Goal: Task Accomplishment & Management: Use online tool/utility

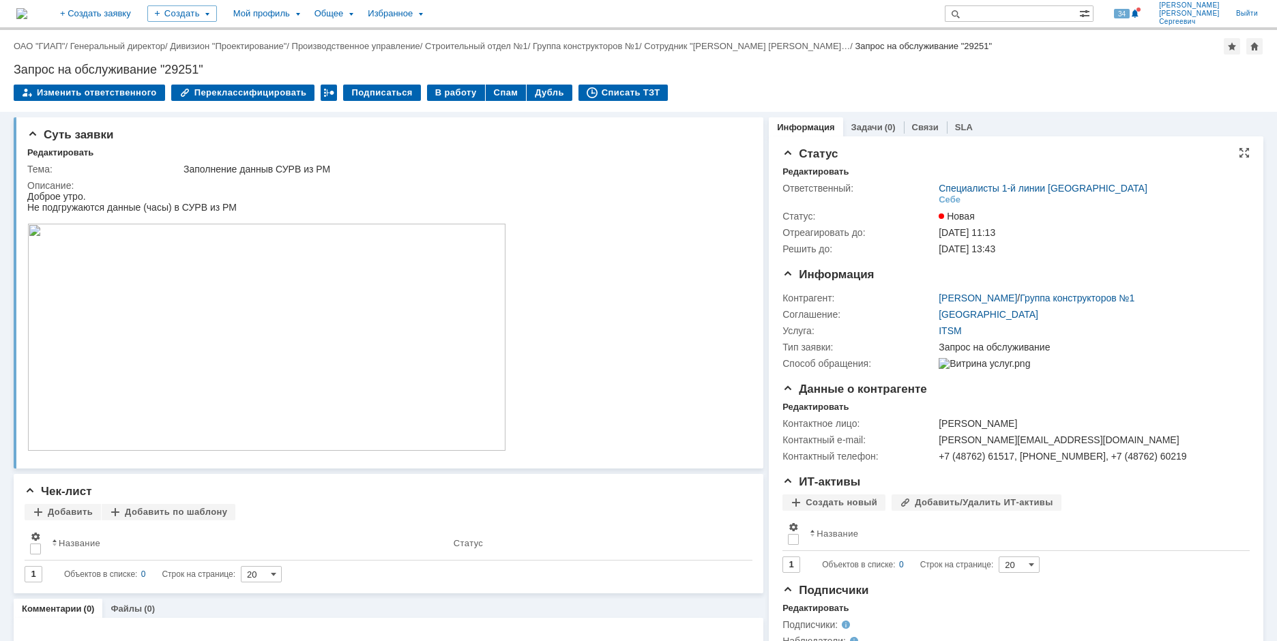
click at [800, 177] on div "Ответственный: Специалисты 1-й линии [GEOGRAPHIC_DATA] Себе Статус: [GEOGRAPHIC…" at bounding box center [1016, 217] width 467 height 80
click at [801, 175] on div "Редактировать" at bounding box center [816, 171] width 66 height 11
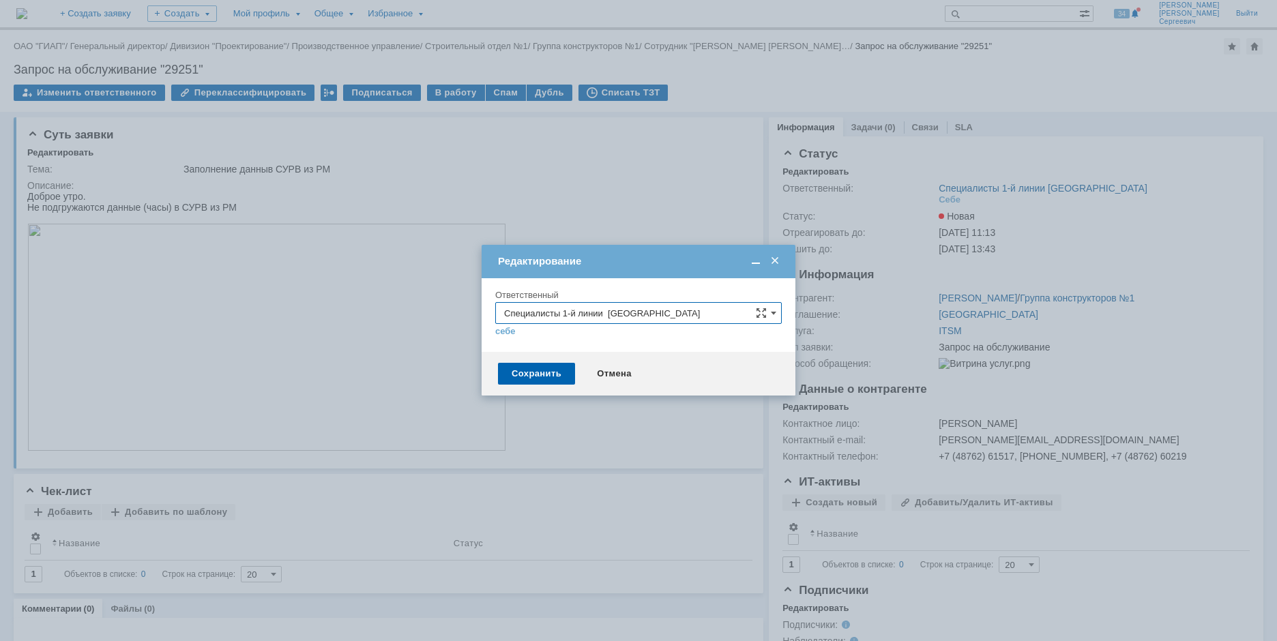
click at [693, 324] on div "себе своей команде" at bounding box center [638, 330] width 287 height 13
click at [693, 322] on input "Специалисты 1-й линии [GEOGRAPHIC_DATA]" at bounding box center [638, 313] width 287 height 22
click at [666, 467] on div "[PERSON_NAME]" at bounding box center [638, 474] width 285 height 22
type input "[PERSON_NAME]"
click at [518, 382] on div "Сохранить" at bounding box center [536, 374] width 77 height 22
